Goal: Transaction & Acquisition: Purchase product/service

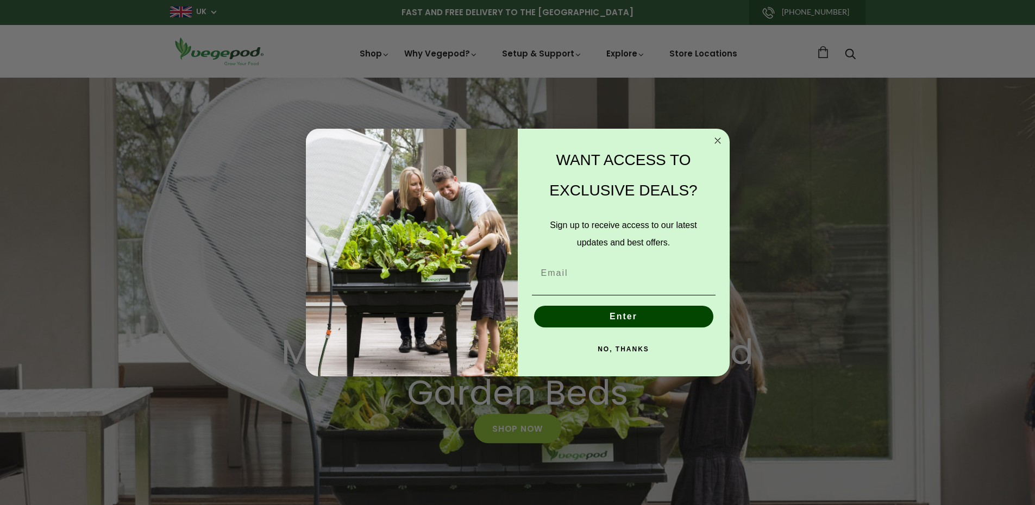
click at [387, 51] on div "Close dialog WANT ACCESS TO EXCLUSIVE DEALS? Sign up to receive access to our l…" at bounding box center [517, 252] width 1035 height 505
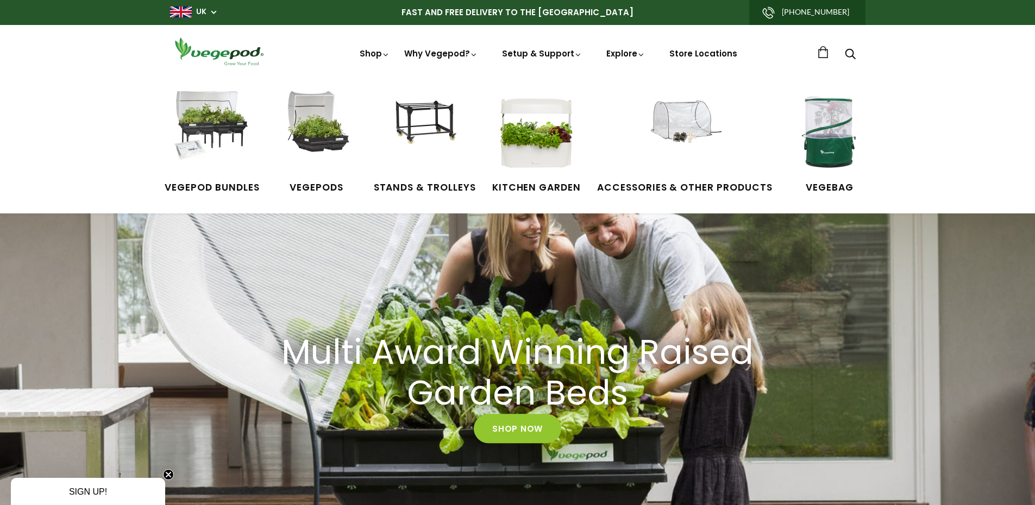
scroll to position [0, 250]
click at [533, 144] on img at bounding box center [535, 131] width 81 height 81
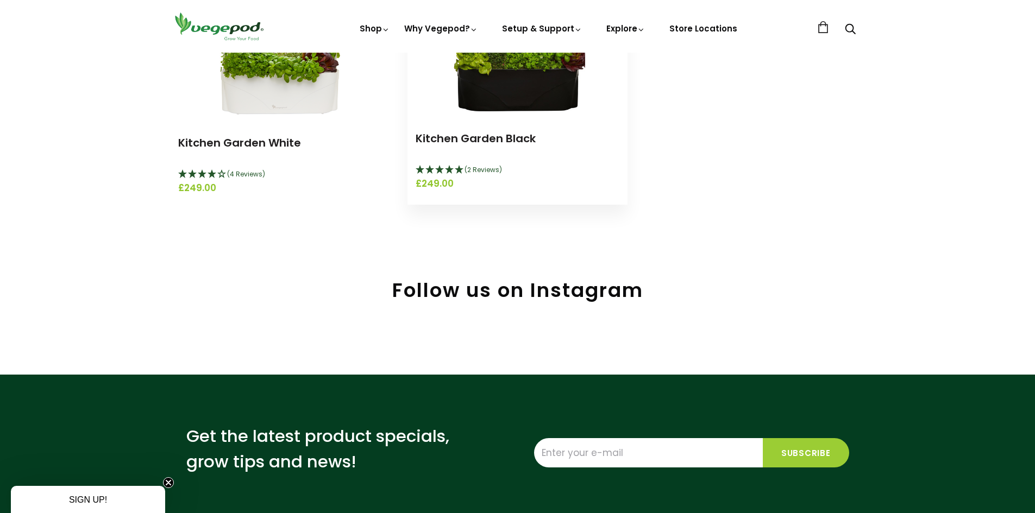
scroll to position [163, 0]
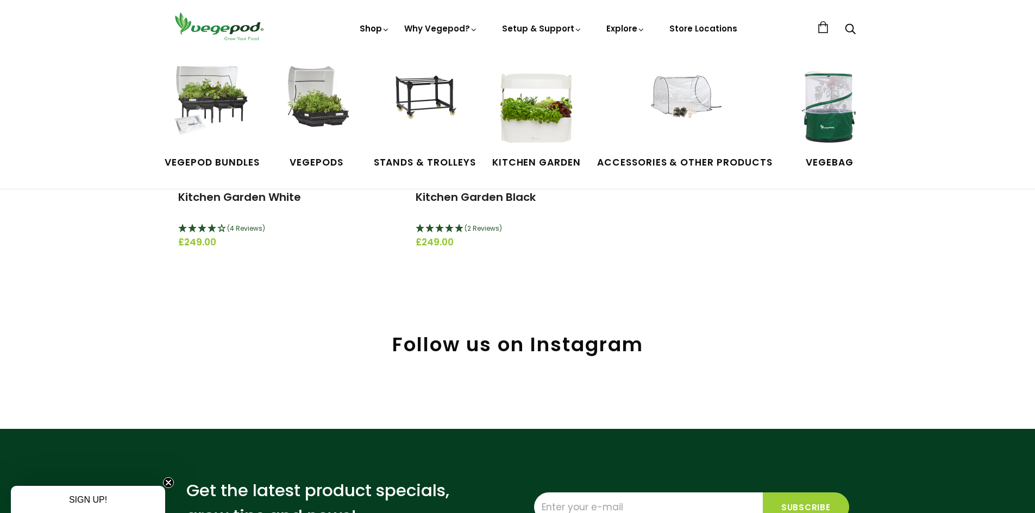
click at [387, 28] on icon at bounding box center [386, 30] width 8 height 8
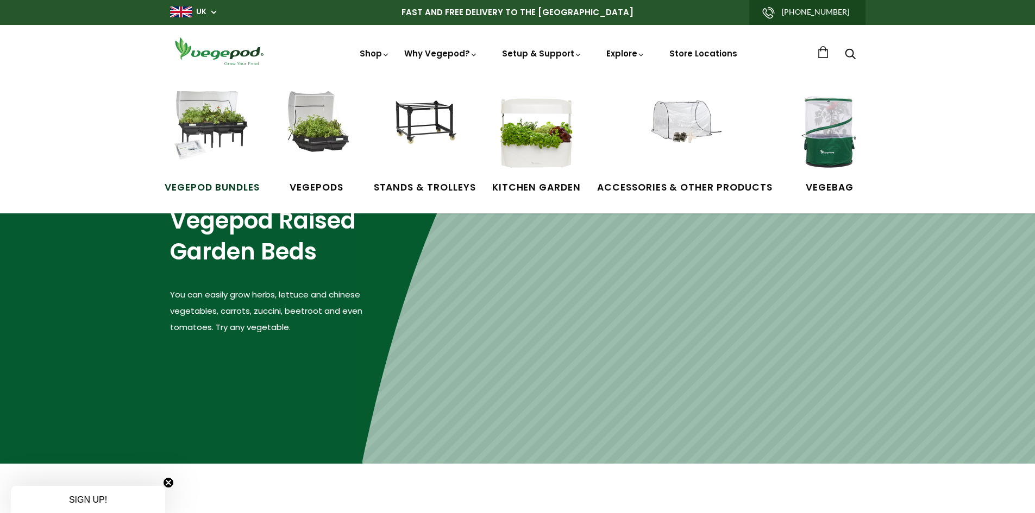
click at [221, 117] on img at bounding box center [211, 131] width 81 height 81
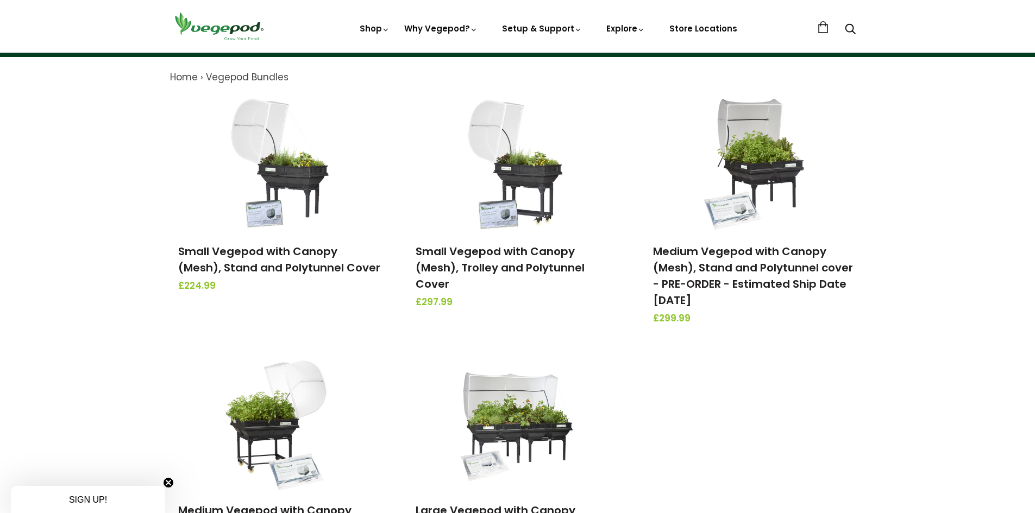
scroll to position [163, 0]
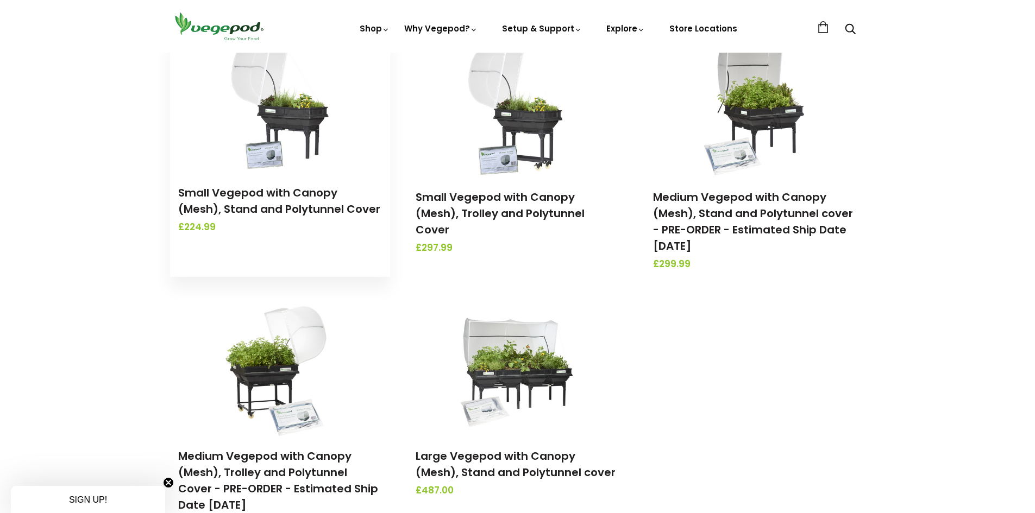
click at [226, 116] on img at bounding box center [280, 105] width 114 height 136
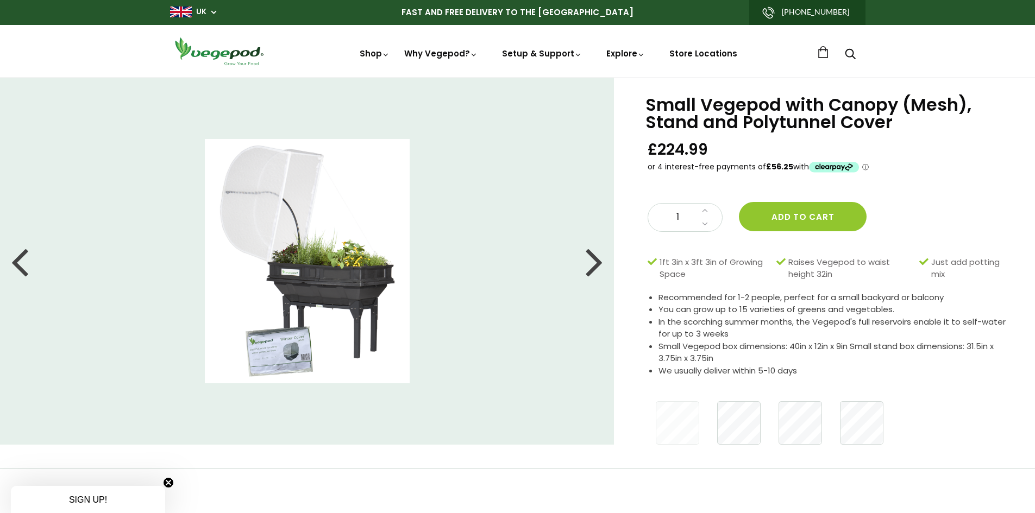
click at [598, 267] on div at bounding box center [593, 261] width 17 height 49
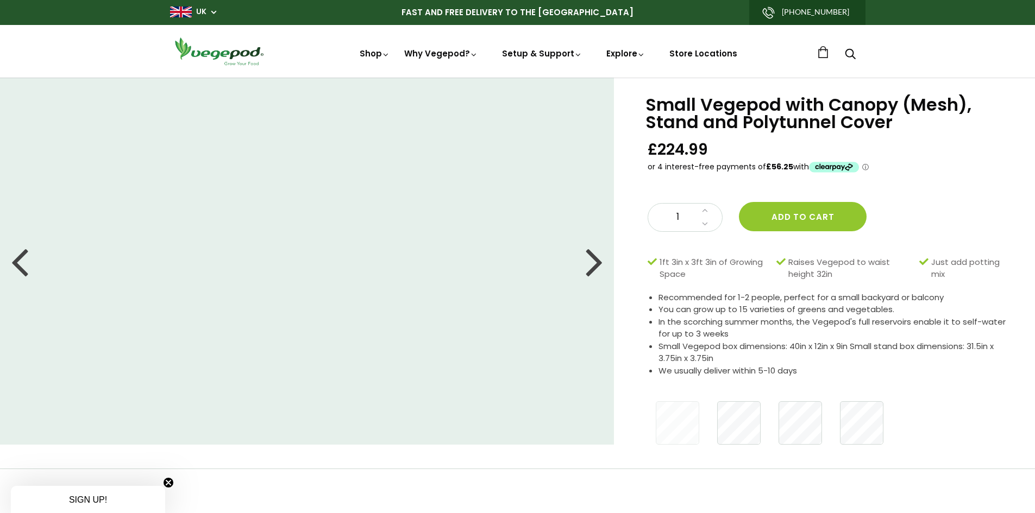
click at [598, 267] on div at bounding box center [593, 261] width 17 height 49
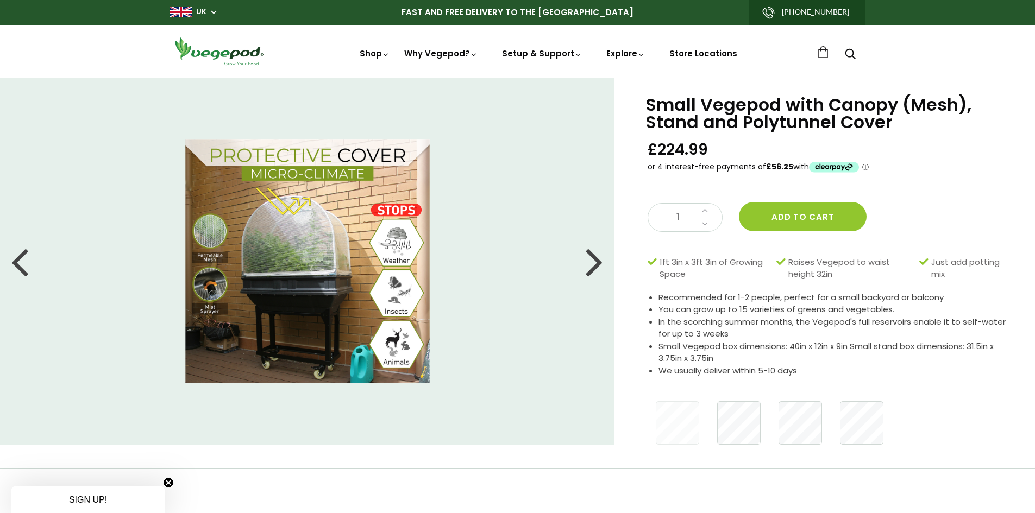
click at [598, 267] on div at bounding box center [593, 261] width 17 height 49
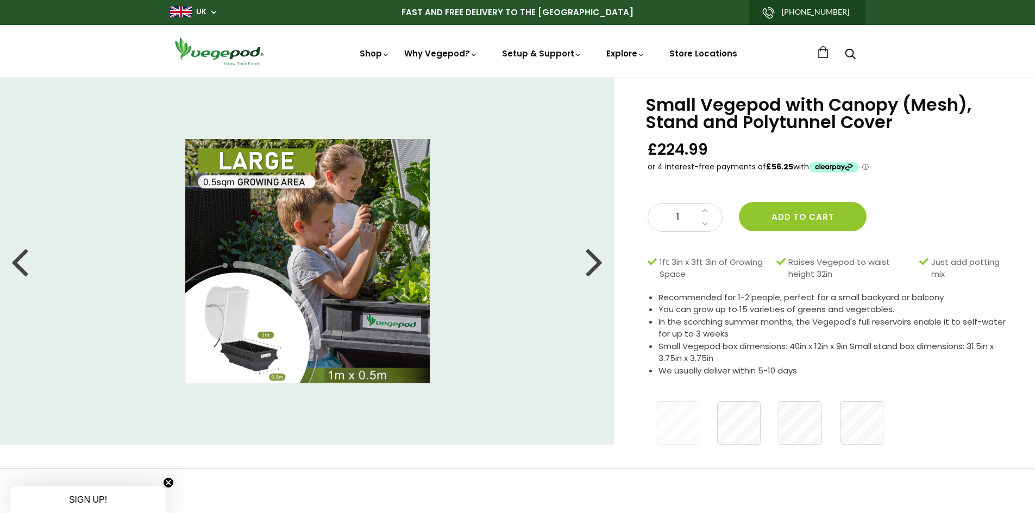
click at [598, 267] on div at bounding box center [593, 261] width 17 height 49
